Goal: Information Seeking & Learning: Learn about a topic

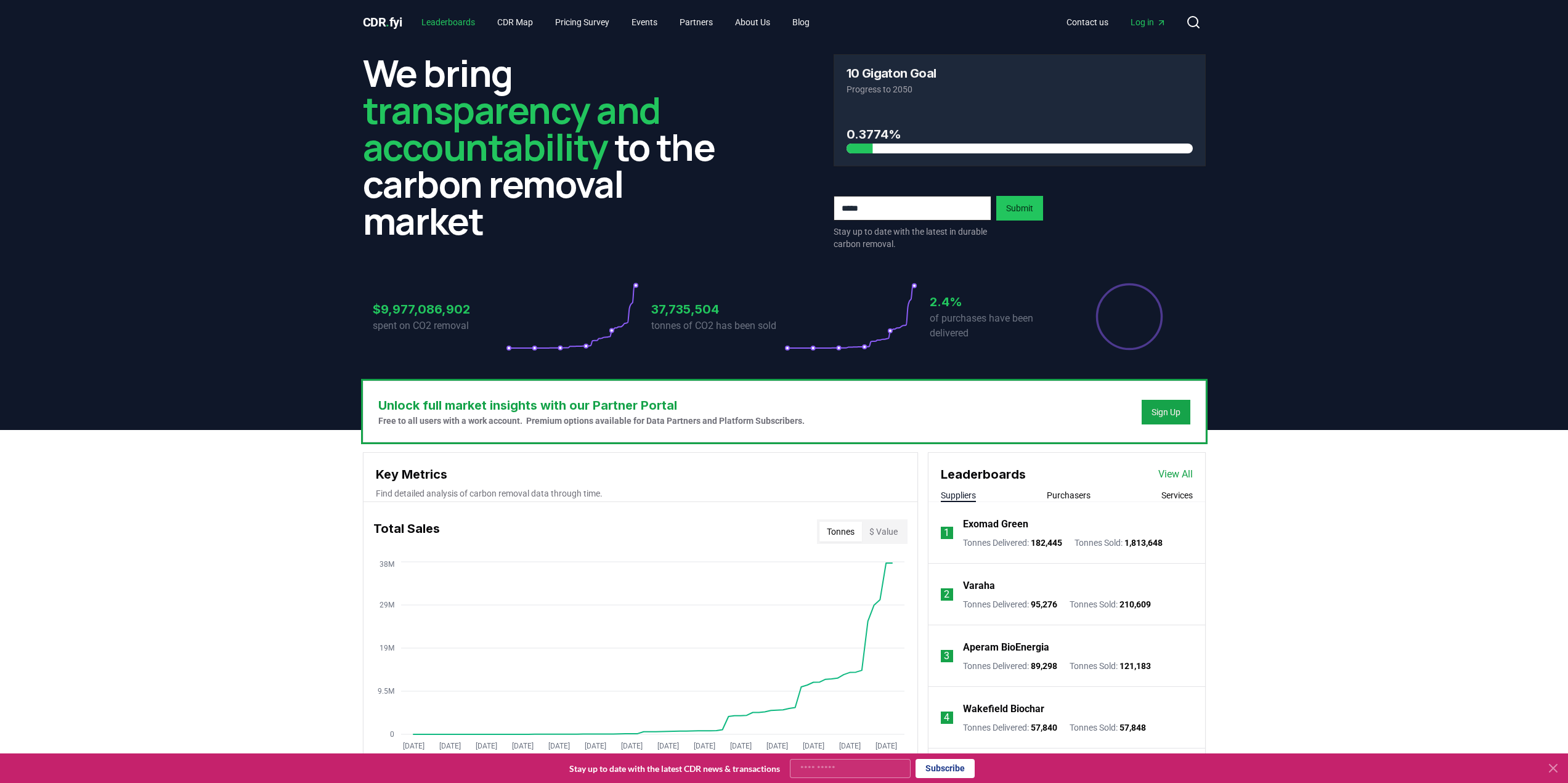
click at [476, 23] on link "Leaderboards" at bounding box center [449, 21] width 74 height 22
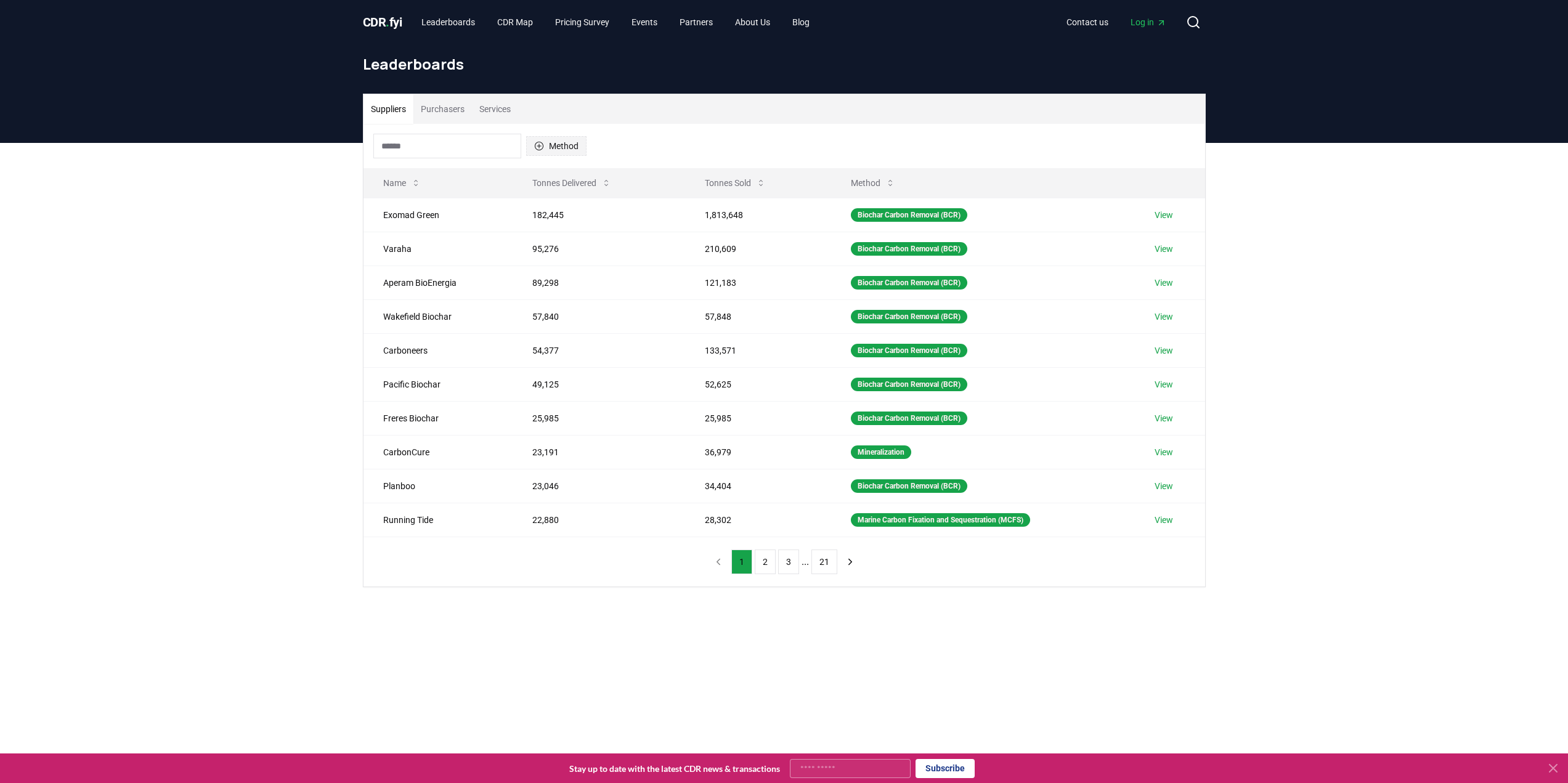
click at [560, 152] on button "Method" at bounding box center [556, 146] width 60 height 19
click at [541, 273] on div "Suggestions" at bounding box center [539, 273] width 10 height 10
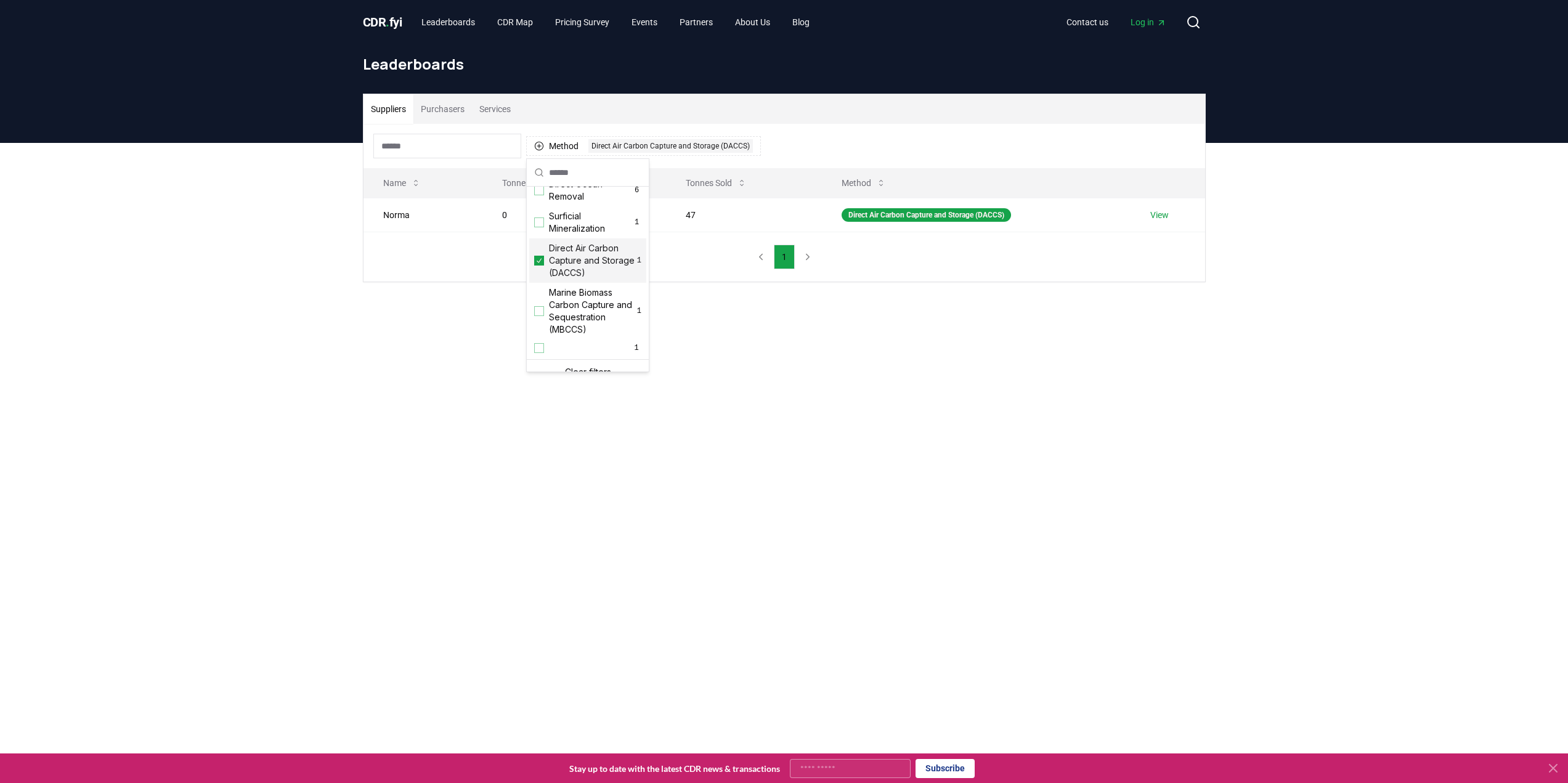
click at [541, 265] on icon "Suggestions" at bounding box center [539, 260] width 9 height 10
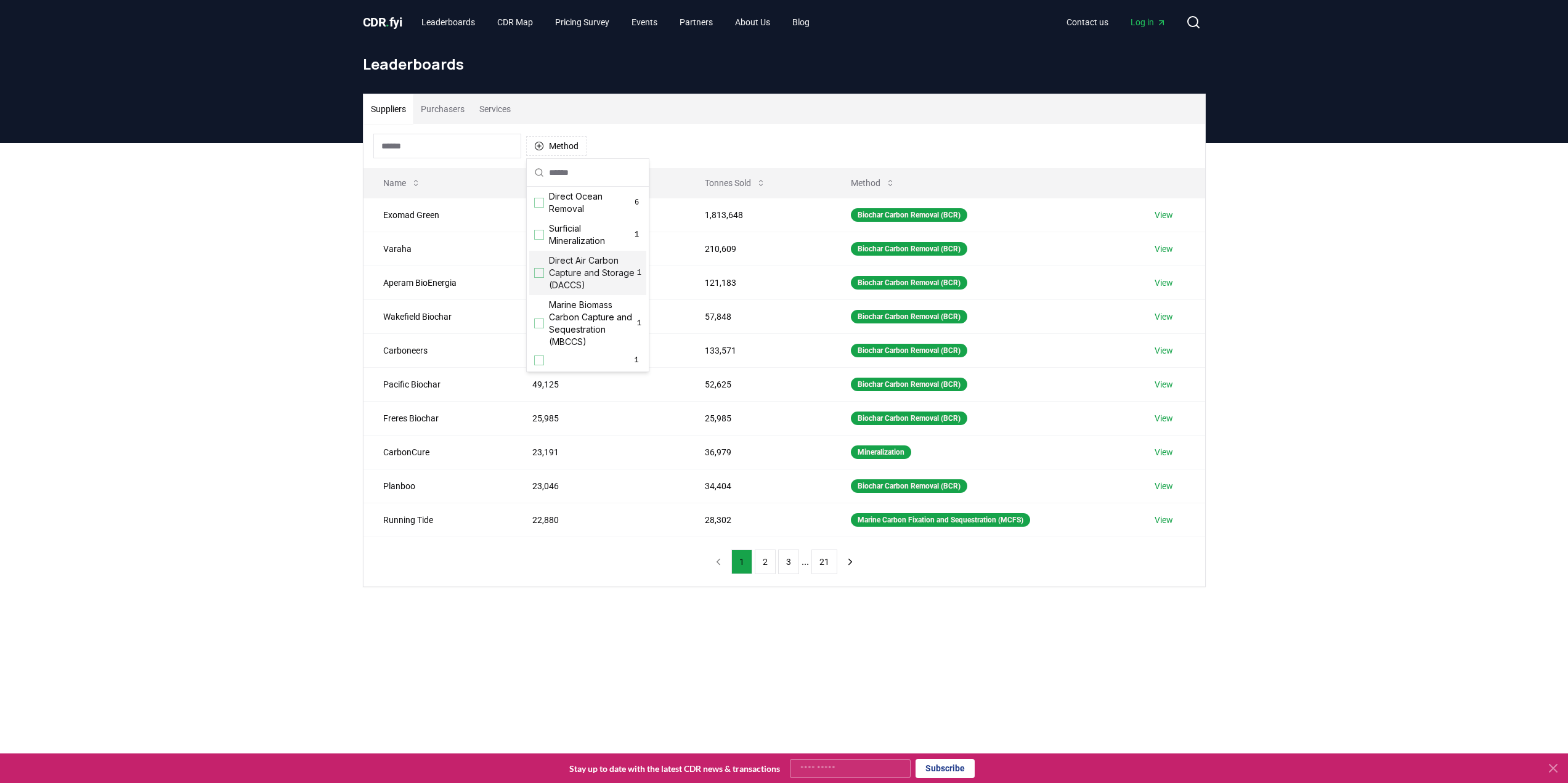
drag, startPoint x: 549, startPoint y: 273, endPoint x: 541, endPoint y: 274, distance: 8.1
click at [547, 273] on div "Direct Air Carbon Capture and Storage (DACCS) 1" at bounding box center [587, 273] width 117 height 45
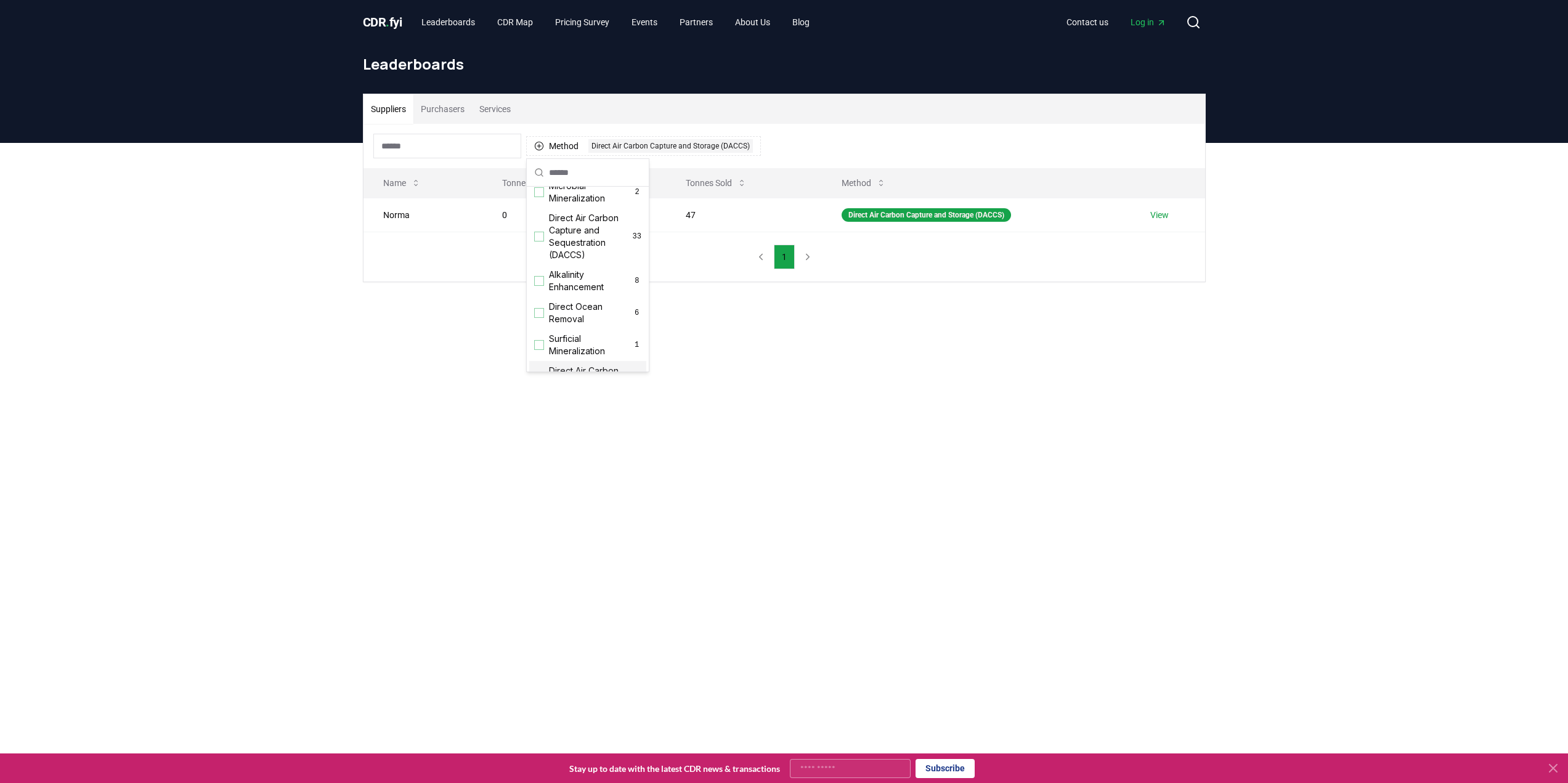
scroll to position [274, 0]
click at [540, 244] on div "Direct Air Carbon Capture and Sequestration (DACCS) 33" at bounding box center [587, 237] width 117 height 56
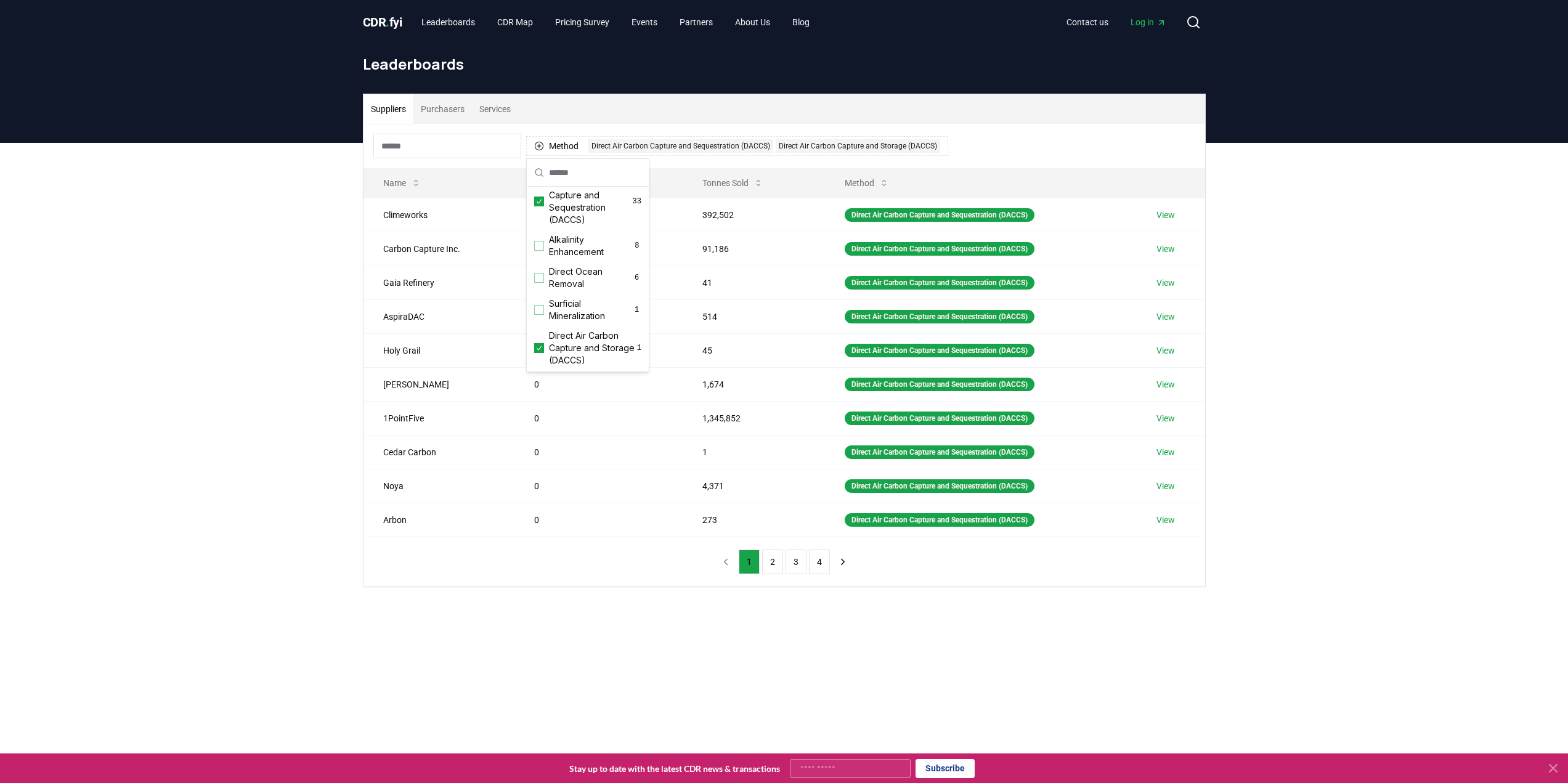
scroll to position [335, 0]
